Goal: Information Seeking & Learning: Check status

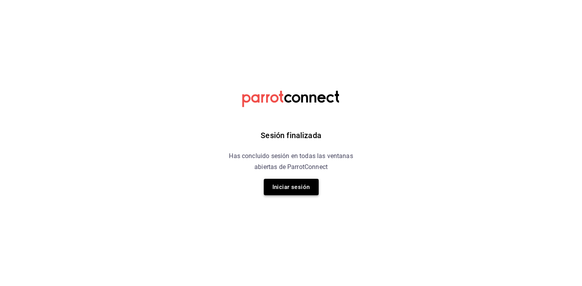
click at [283, 194] on button "Iniciar sesión" at bounding box center [291, 187] width 55 height 16
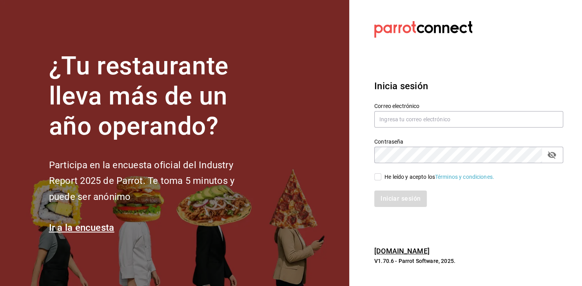
type input "[EMAIL_ADDRESS][PERSON_NAME][DOMAIN_NAME]"
click at [378, 180] on input "He leído y acepto los Términos y condiciones." at bounding box center [377, 177] width 7 height 7
checkbox input "true"
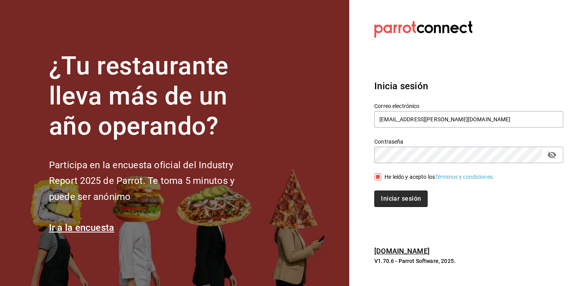
click at [392, 206] on button "Iniciar sesión" at bounding box center [400, 199] width 53 height 16
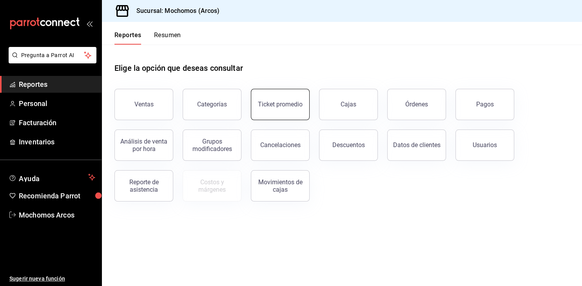
click at [287, 109] on button "Ticket promedio" at bounding box center [280, 104] width 59 height 31
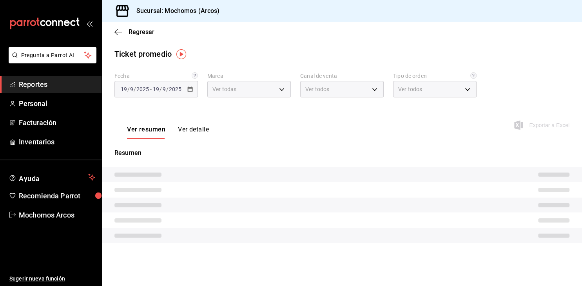
type input "dd36a3dd-8c35-4563-bc3a-0ae6137ce787"
type input "PARROT,UBER_EATS,RAPPI,DIDI_FOOD,ONLINE"
type input "c6b8ee8d-4955-4723-bae1-372b147e207b,27be71f3-ce18-4cfa-bd3b-e966efc6a73f,EXTER…"
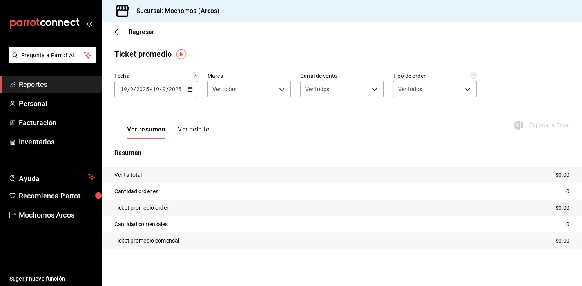
click at [190, 91] on icon "button" at bounding box center [189, 89] width 5 height 5
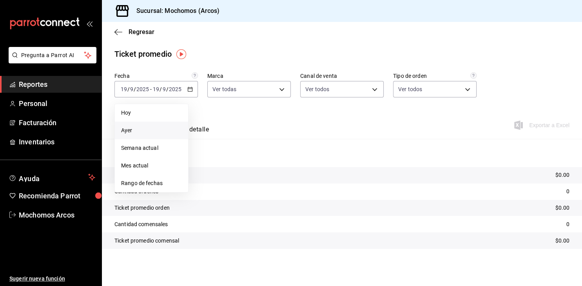
click at [131, 128] on span "Ayer" at bounding box center [151, 131] width 61 height 8
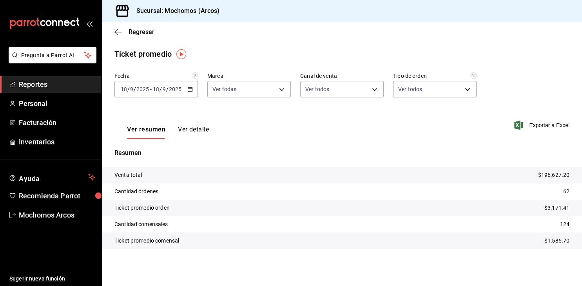
click at [37, 85] on span "Reportes" at bounding box center [57, 84] width 76 height 11
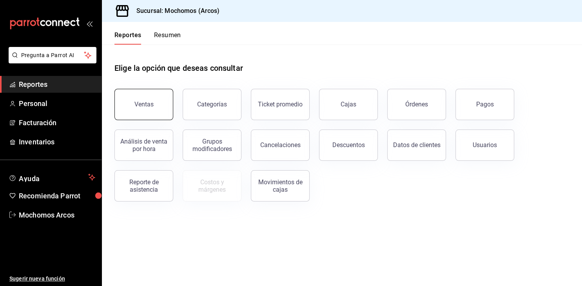
click at [123, 103] on button "Ventas" at bounding box center [143, 104] width 59 height 31
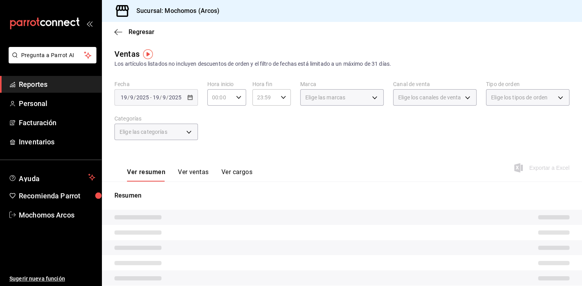
click at [233, 101] on div "00:00 Hora inicio" at bounding box center [226, 97] width 39 height 16
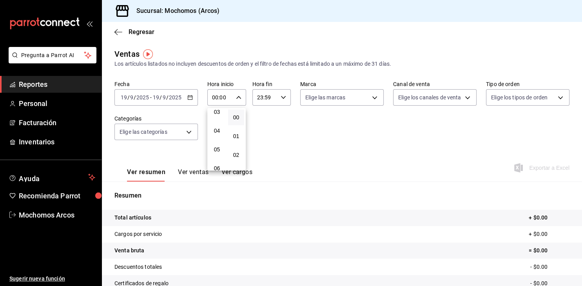
scroll to position [66, 0]
click at [216, 149] on span "05" at bounding box center [217, 146] width 7 height 6
type input "05:00"
click at [277, 98] on div at bounding box center [291, 143] width 582 height 286
click at [277, 98] on input "23:59" at bounding box center [264, 98] width 25 height 16
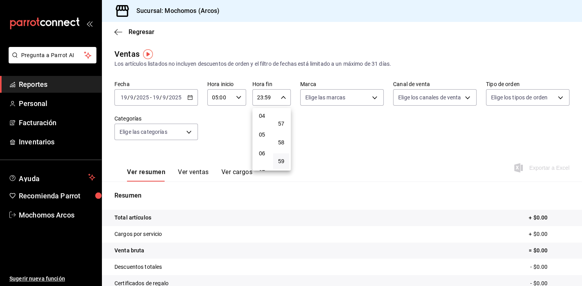
scroll to position [76, 0]
click at [263, 119] on span "04" at bounding box center [262, 116] width 7 height 6
type input "04:59"
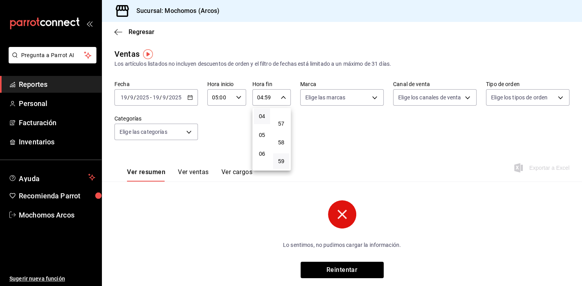
click at [187, 99] on div at bounding box center [291, 143] width 582 height 286
click at [187, 99] on div "2025-09-19 19 / 9 / 2025 - 2025-09-19 19 / 9 / 2025" at bounding box center [155, 97] width 83 height 16
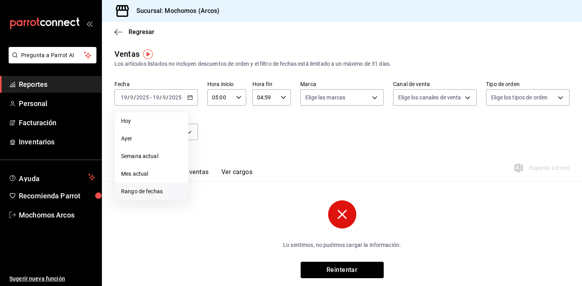
click at [156, 190] on span "Rango de fechas" at bounding box center [151, 192] width 61 height 8
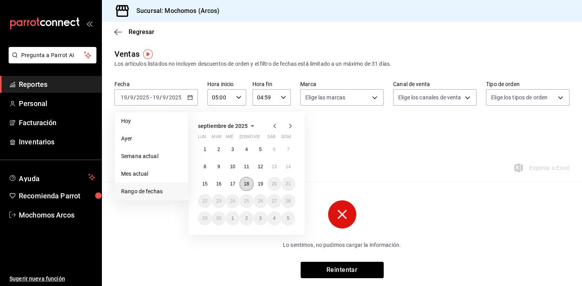
click at [245, 190] on button "18" at bounding box center [246, 184] width 14 height 14
click at [263, 187] on abbr "19" at bounding box center [260, 183] width 5 height 5
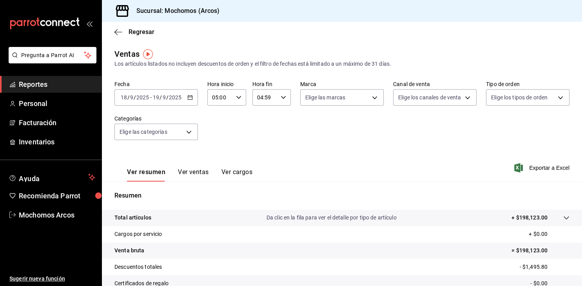
click at [187, 98] on div "2025-09-18 18 / 9 / 2025 - 2025-09-19 19 / 9 / 2025" at bounding box center [155, 97] width 83 height 16
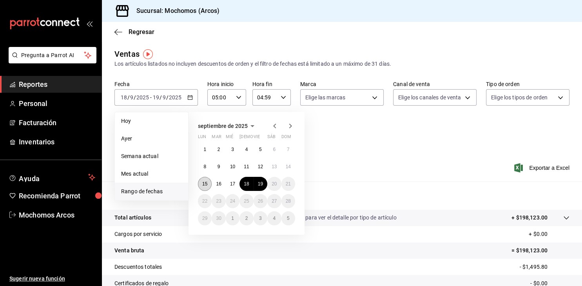
click at [202, 181] on button "15" at bounding box center [205, 184] width 14 height 14
click at [259, 187] on abbr "19" at bounding box center [260, 183] width 5 height 5
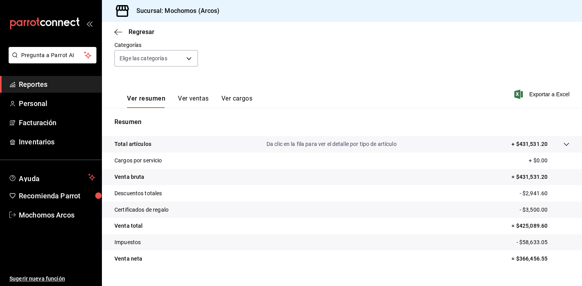
scroll to position [89, 0]
